Goal: Information Seeking & Learning: Learn about a topic

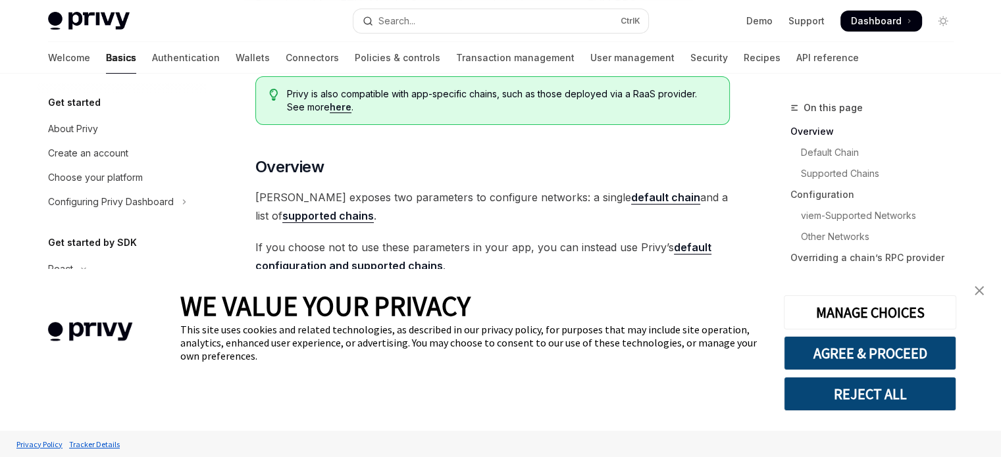
type textarea "*"
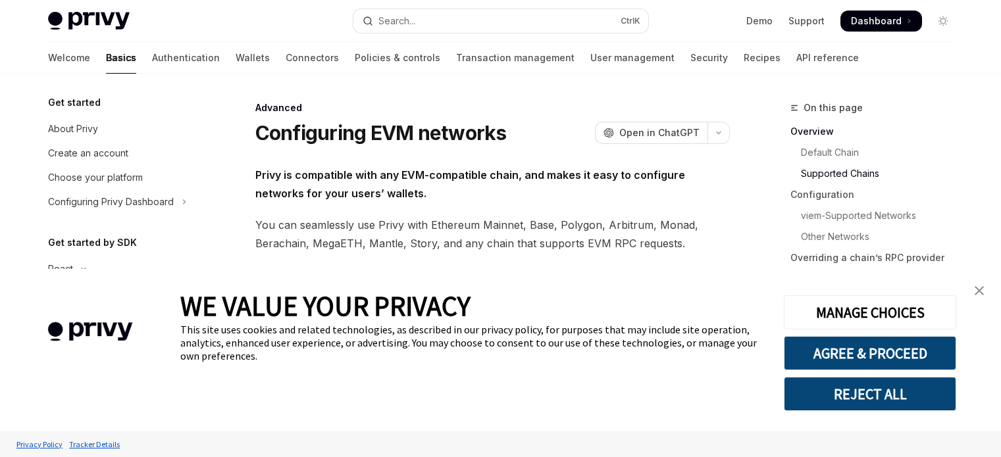
type textarea "*"
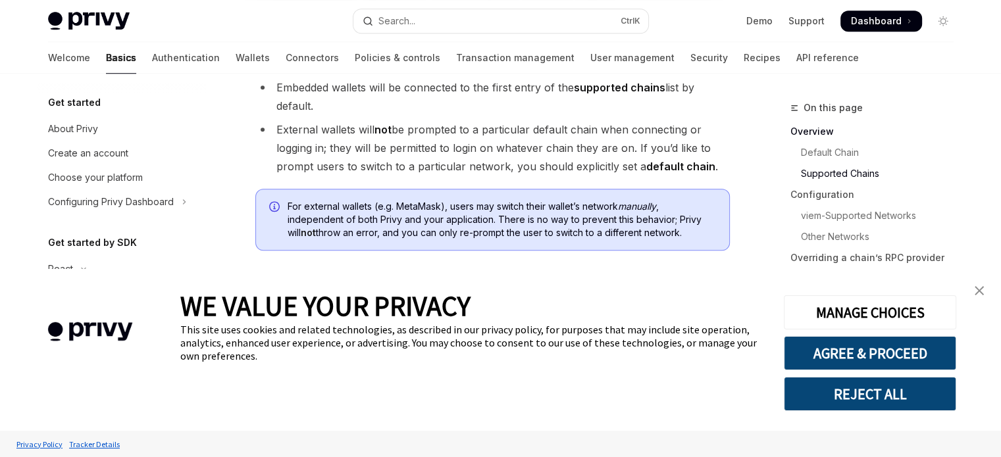
scroll to position [1067, 0]
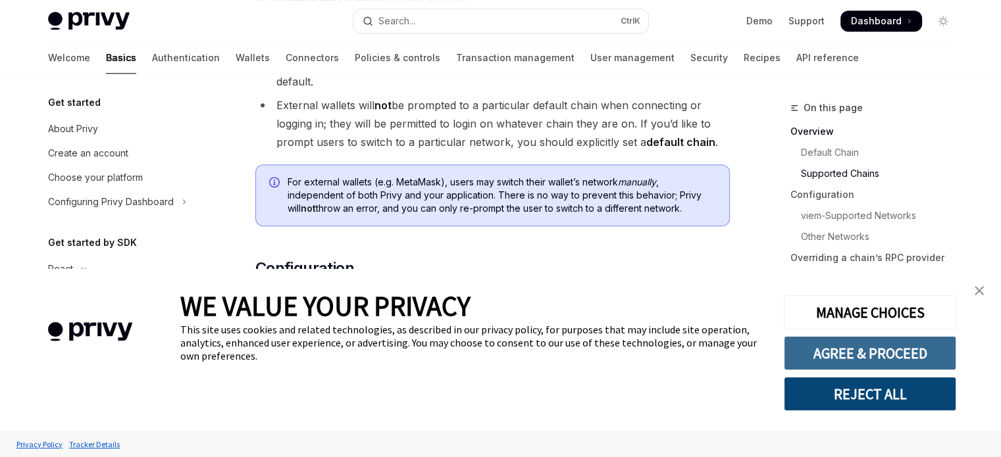
click at [886, 359] on button "AGREE & PROCEED" at bounding box center [870, 353] width 172 height 34
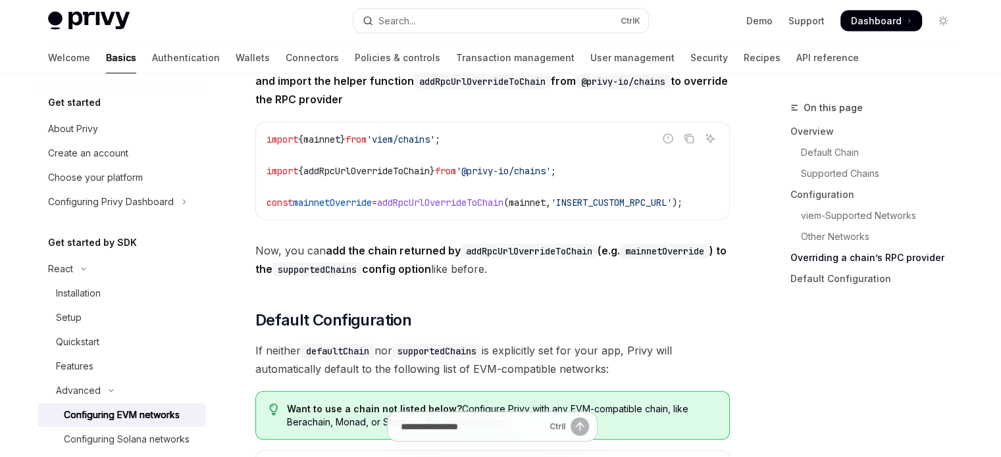
scroll to position [3072, 0]
